Goal: Check status

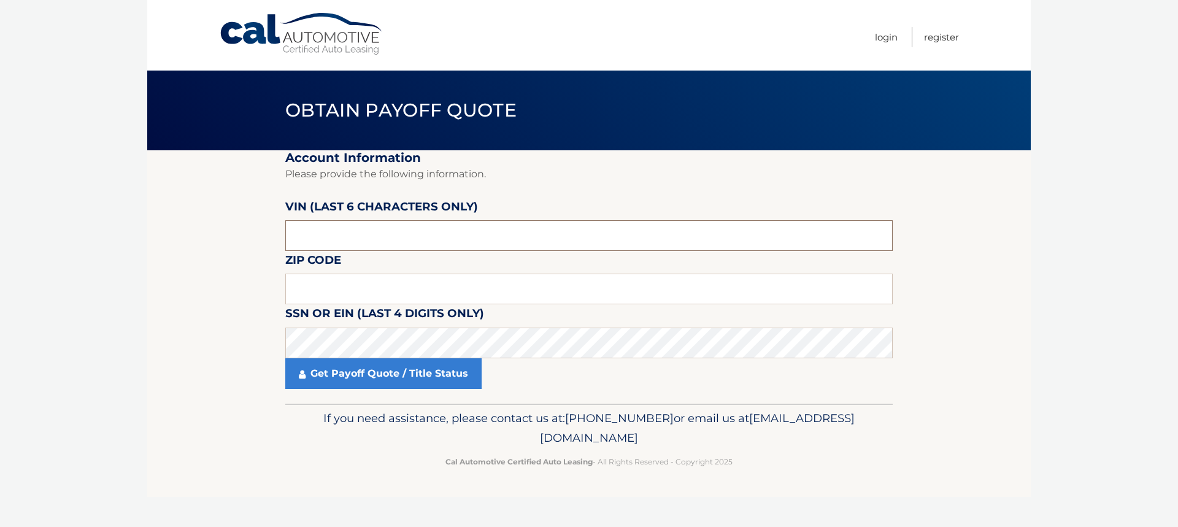
drag, startPoint x: 315, startPoint y: 225, endPoint x: 249, endPoint y: 225, distance: 65.7
click at [266, 225] on section "Account Information Please provide the following information. [PERSON_NAME] (la…" at bounding box center [589, 276] width 884 height 253
drag, startPoint x: 377, startPoint y: 268, endPoint x: 244, endPoint y: 268, distance: 132.6
click at [244, 268] on section "Account Information Please provide the following information. [PERSON_NAME] (la…" at bounding box center [589, 276] width 884 height 253
click at [397, 220] on input "text" at bounding box center [589, 235] width 608 height 31
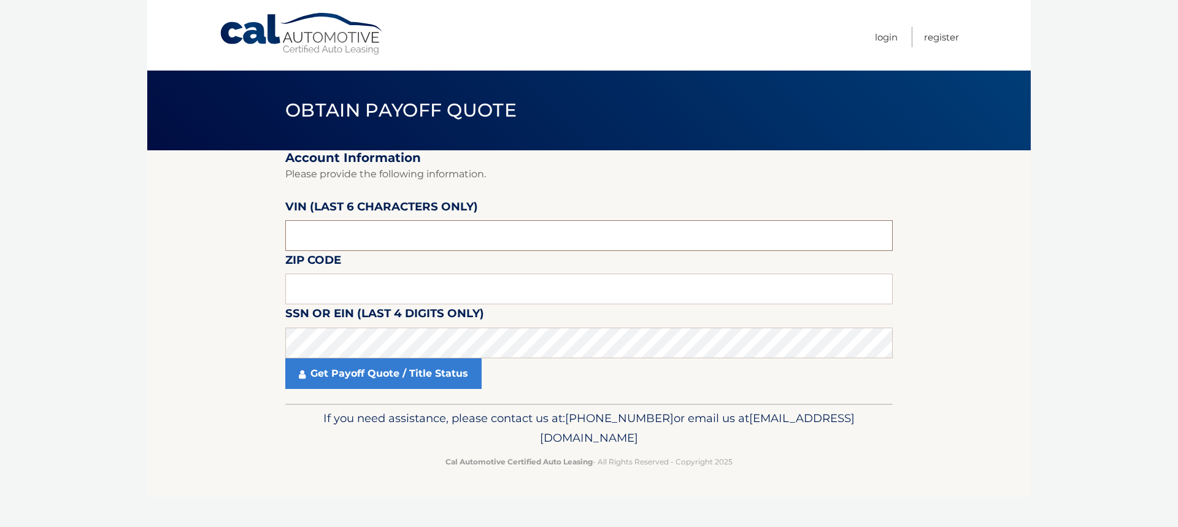
click at [397, 220] on input "text" at bounding box center [589, 235] width 608 height 31
paste input "JF2GUA"
type input "JF2GUA"
drag, startPoint x: 397, startPoint y: 227, endPoint x: 214, endPoint y: 228, distance: 182.9
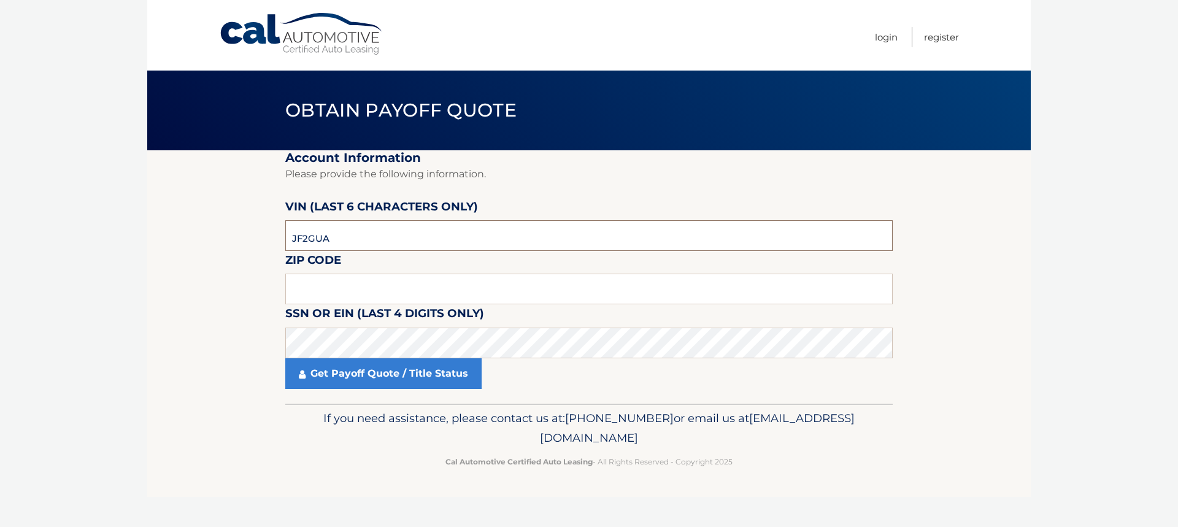
click at [214, 228] on section "Account Information Please provide the following information. [PERSON_NAME] (la…" at bounding box center [589, 276] width 884 height 253
type input "244877"
click at [329, 274] on input "text" at bounding box center [589, 289] width 608 height 31
type input "33914"
click at [382, 358] on link "Get Payoff Quote / Title Status" at bounding box center [383, 373] width 196 height 31
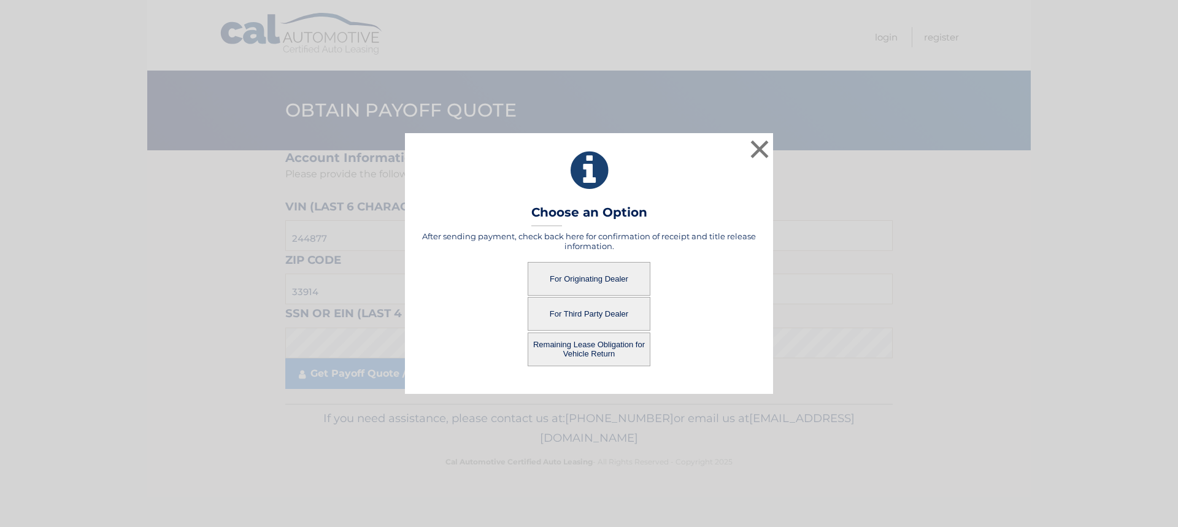
click at [598, 284] on button "For Originating Dealer" at bounding box center [589, 279] width 123 height 34
click at [595, 280] on button "For Originating Dealer" at bounding box center [589, 279] width 123 height 34
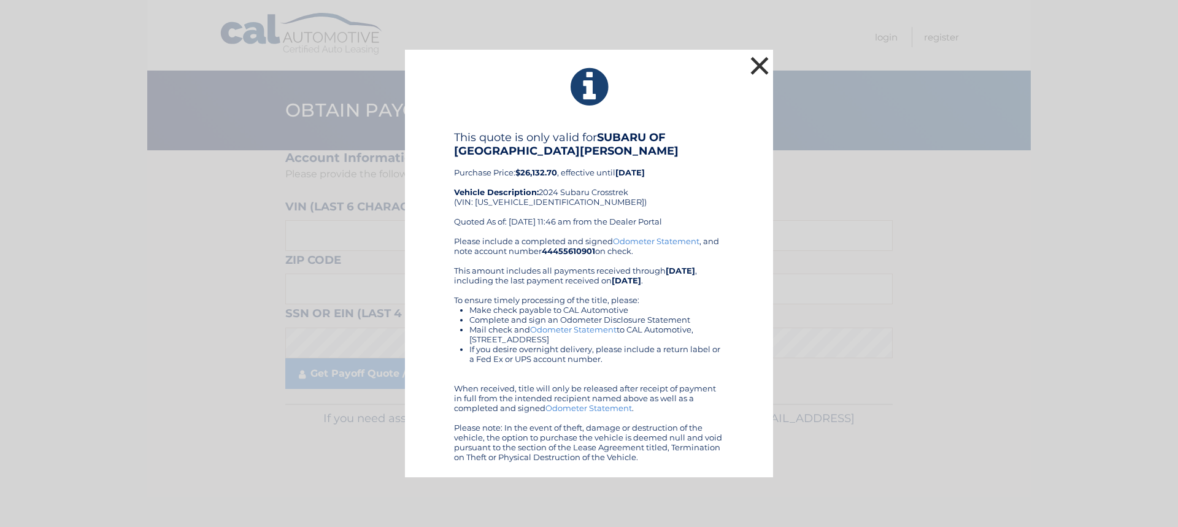
click at [756, 66] on button "×" at bounding box center [760, 65] width 25 height 25
